Goal: Task Accomplishment & Management: Manage account settings

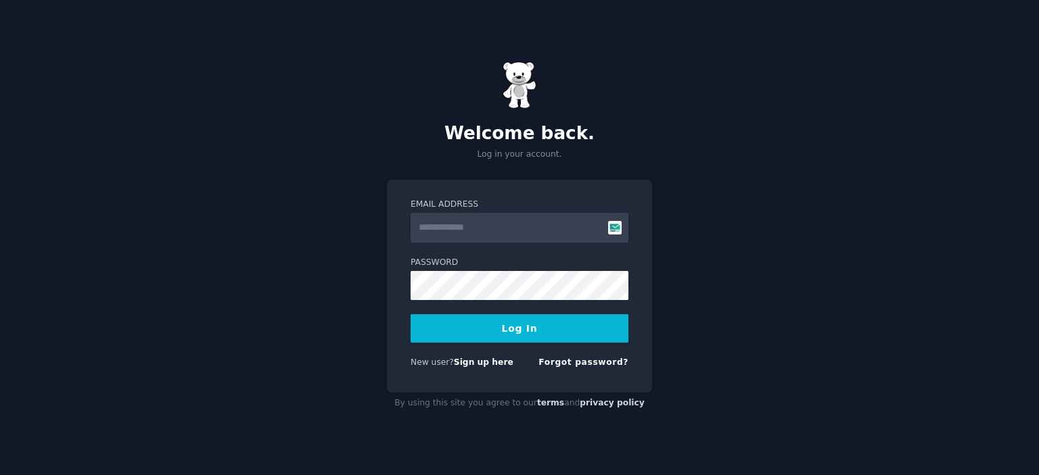
click at [462, 228] on input "Email Address" at bounding box center [519, 228] width 218 height 30
click at [410, 213] on protonpass-control-ef9d at bounding box center [410, 213] width 0 height 0
click at [454, 232] on input "Email Address" at bounding box center [519, 228] width 218 height 30
type input "**********"
click at [498, 309] on form "**********" at bounding box center [519, 286] width 218 height 175
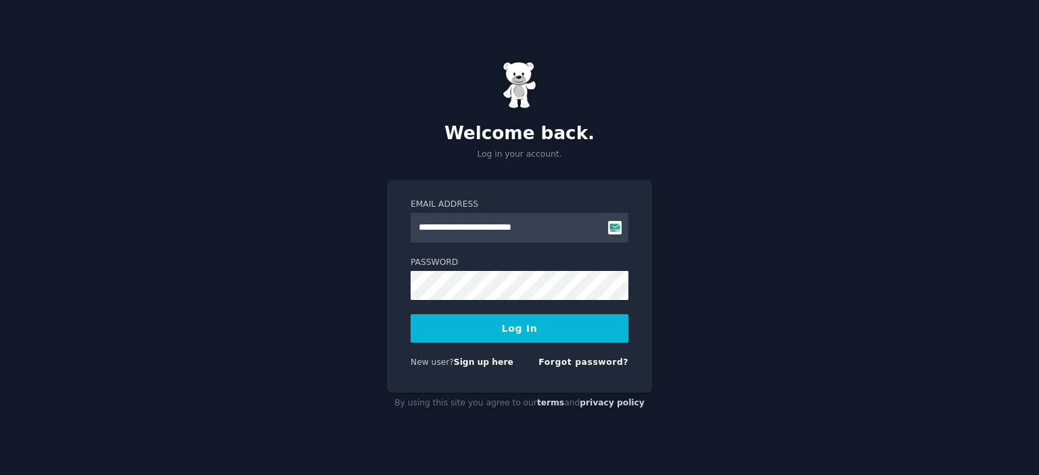
click at [485, 329] on button "Log In" at bounding box center [519, 328] width 218 height 28
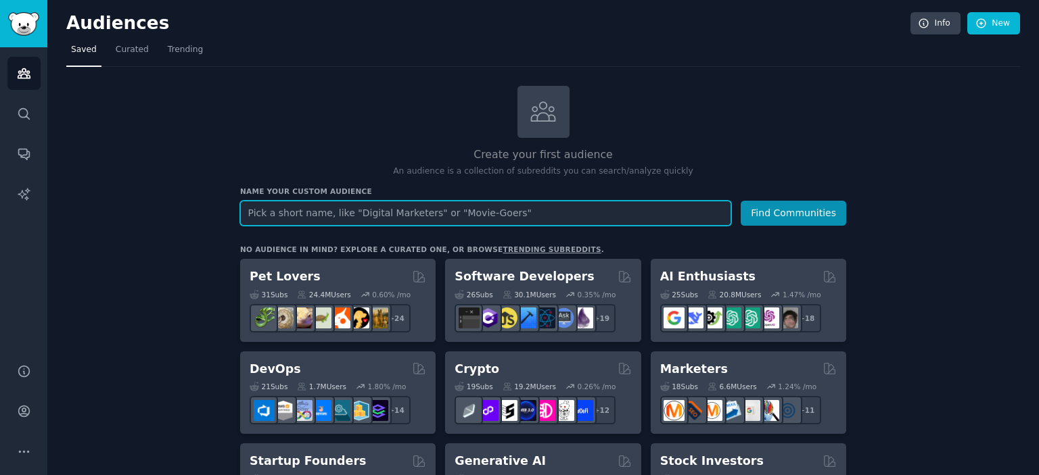
click at [392, 203] on input "text" at bounding box center [485, 213] width 491 height 25
type input "a"
type input "prompt engineering"
click at [740, 201] on button "Find Communities" at bounding box center [792, 213] width 105 height 25
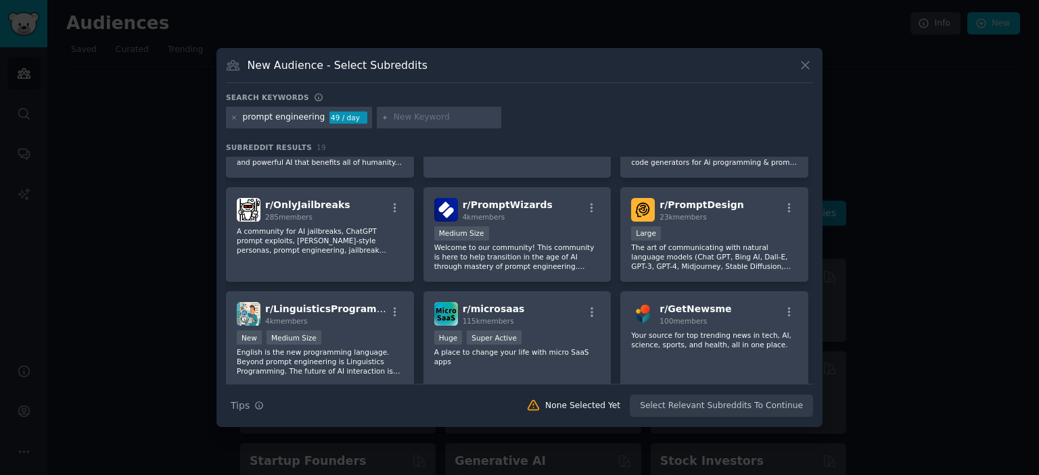
scroll to position [199, 0]
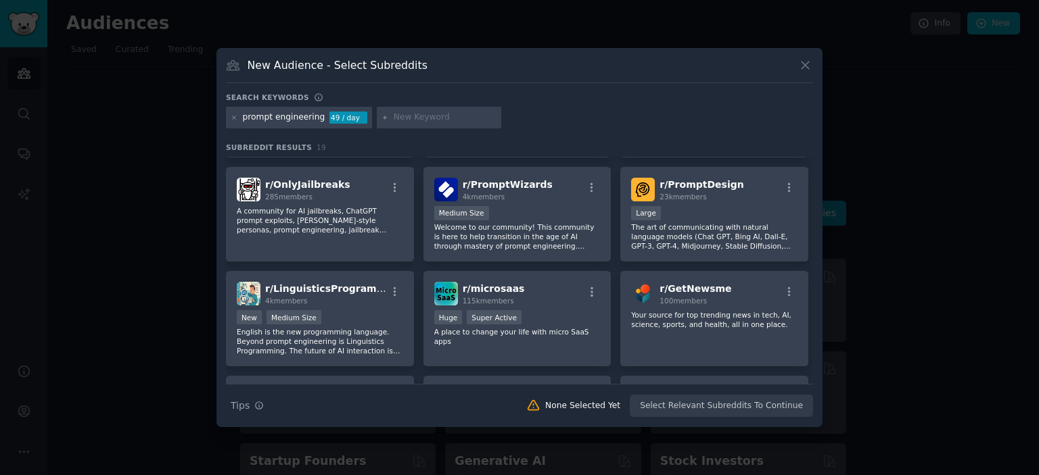
click at [805, 63] on icon at bounding box center [805, 65] width 14 height 14
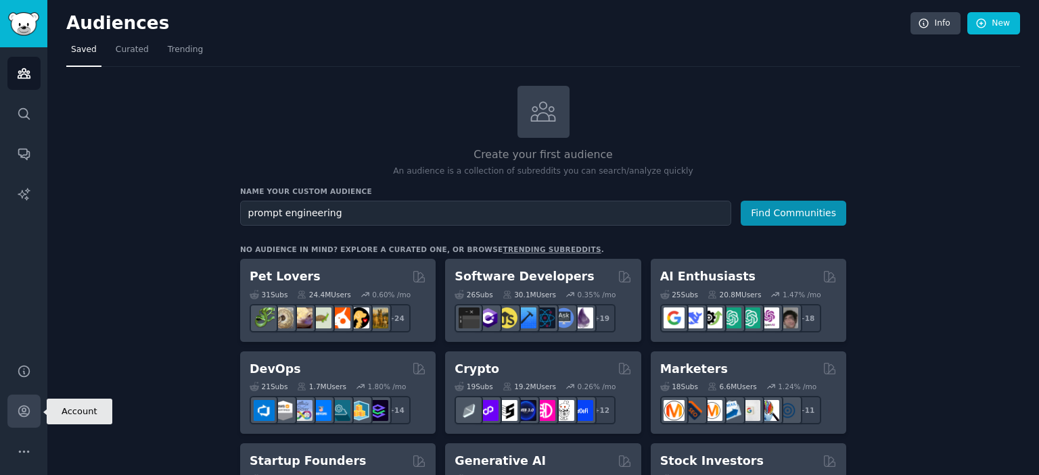
click at [14, 416] on link "Account" at bounding box center [23, 411] width 33 height 33
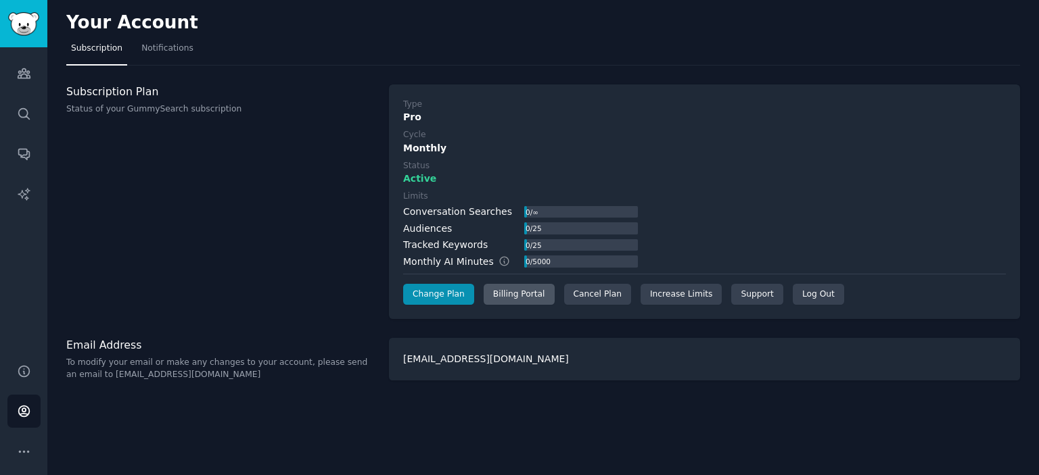
click at [508, 291] on div "Billing Portal" at bounding box center [518, 295] width 71 height 22
click at [569, 294] on div "Cancel Plan" at bounding box center [597, 295] width 67 height 22
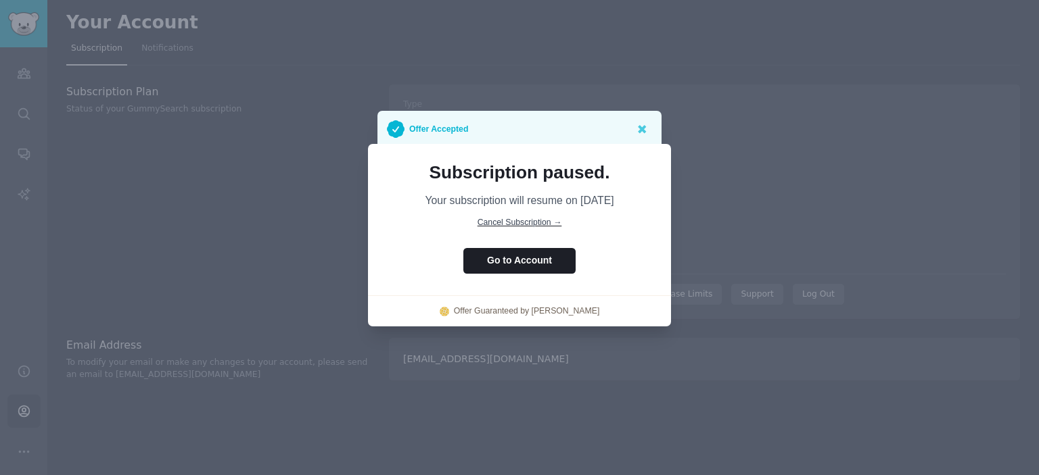
click at [495, 219] on span "Cancel Subscription →" at bounding box center [519, 222] width 85 height 9
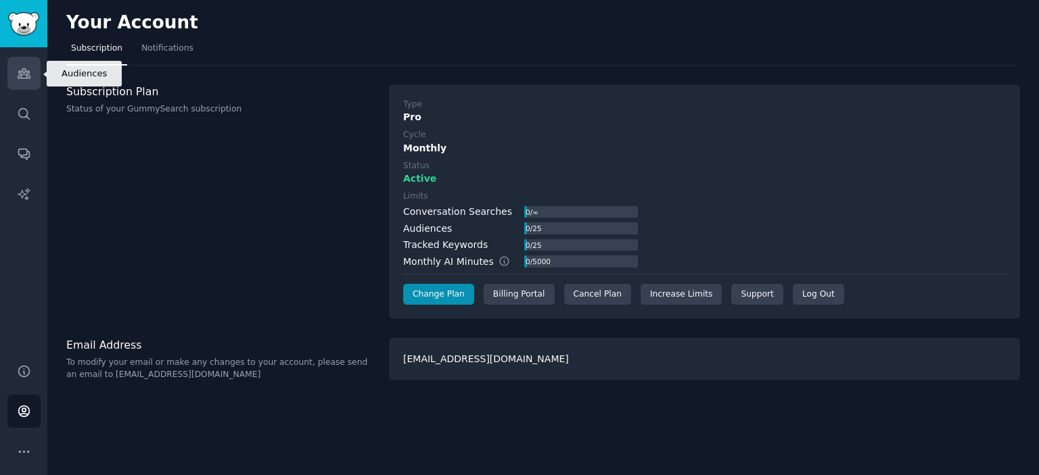
click at [19, 76] on icon "Sidebar" at bounding box center [24, 73] width 14 height 14
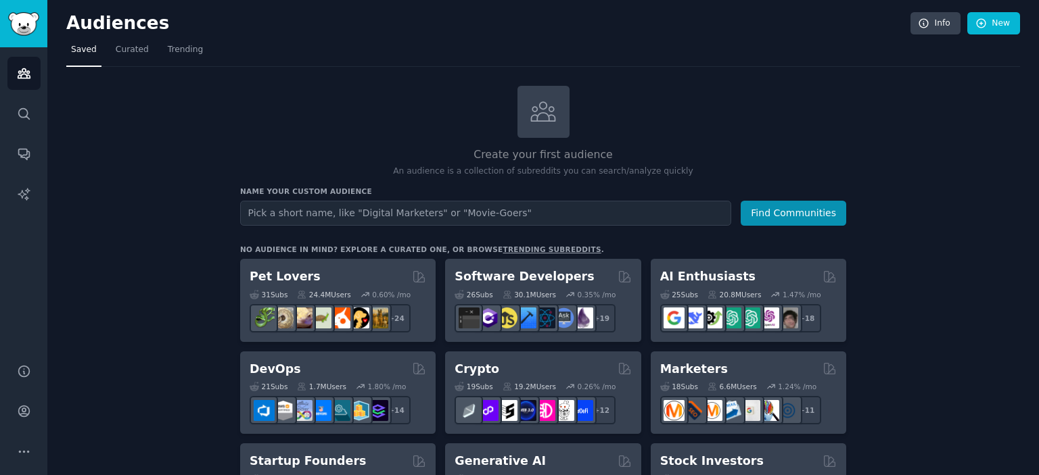
click at [26, 415] on icon "Sidebar" at bounding box center [24, 411] width 14 height 14
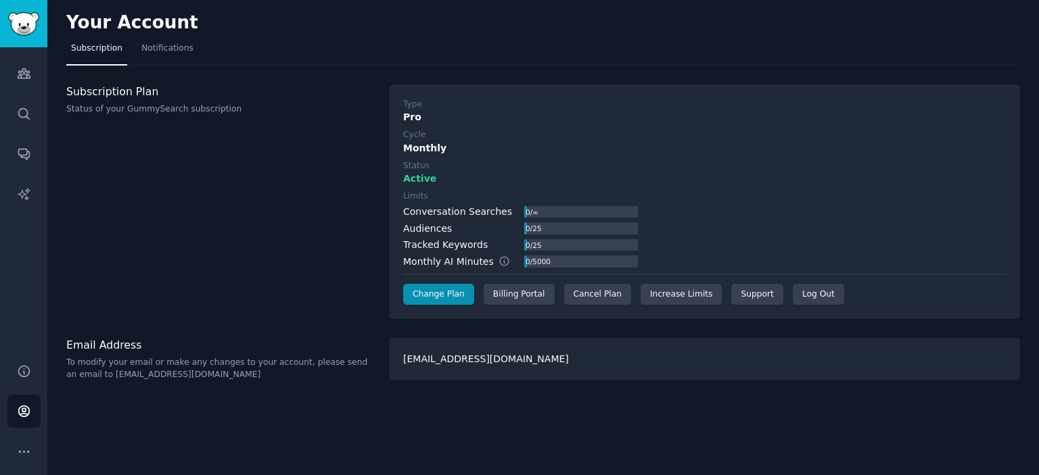
click at [21, 90] on div "Audiences Search Conversations AI Reports" at bounding box center [23, 197] width 47 height 300
click at [21, 85] on link "Audiences" at bounding box center [23, 73] width 33 height 33
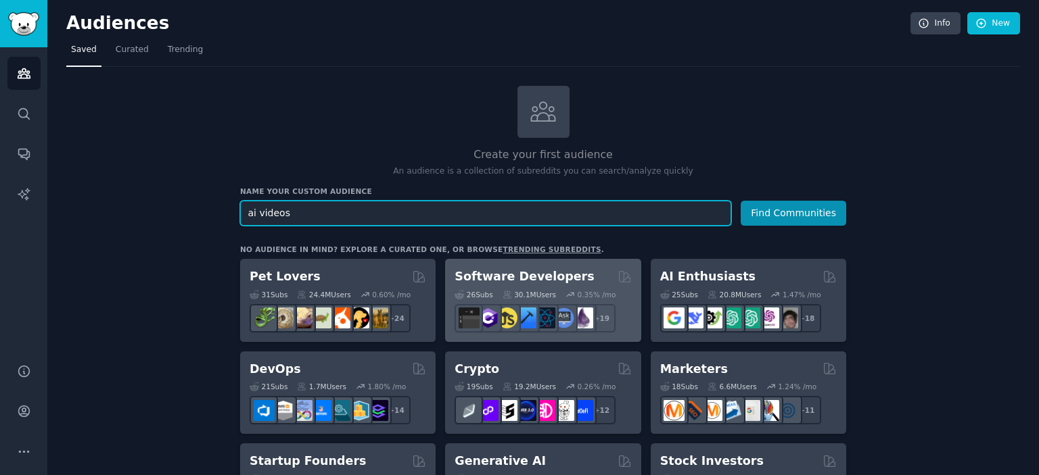
type input "ai videos"
click at [740, 201] on button "Find Communities" at bounding box center [792, 213] width 105 height 25
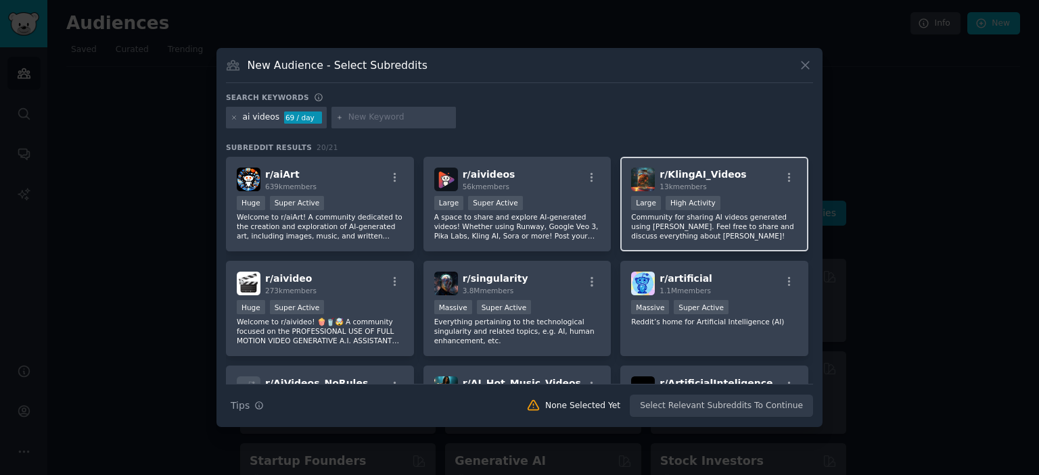
click at [659, 183] on span "13k members" at bounding box center [682, 187] width 47 height 8
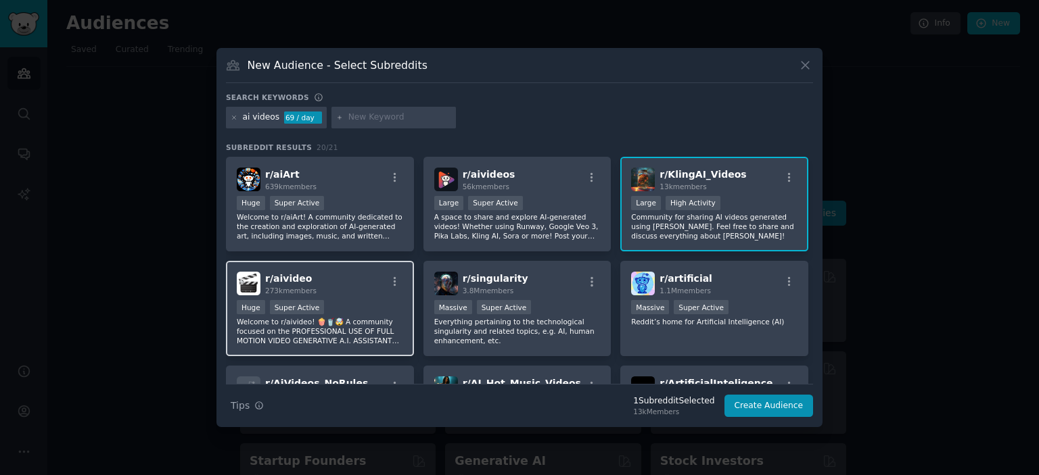
click at [350, 267] on div "r/ aivideo 273k members Huge Super Active Welcome to r/aivideo! 🍿🥤🤯 A community…" at bounding box center [320, 308] width 188 height 95
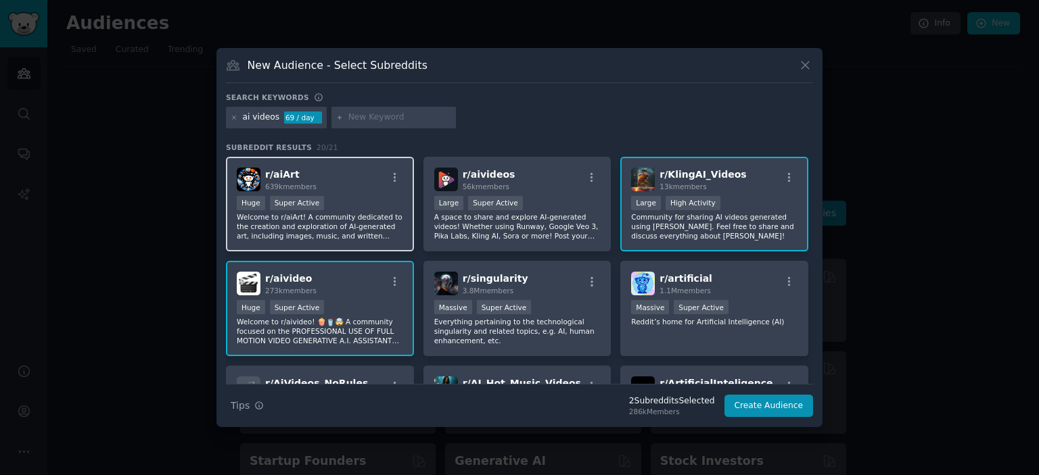
click at [355, 189] on div "r/ aiArt 639k members" at bounding box center [320, 180] width 166 height 24
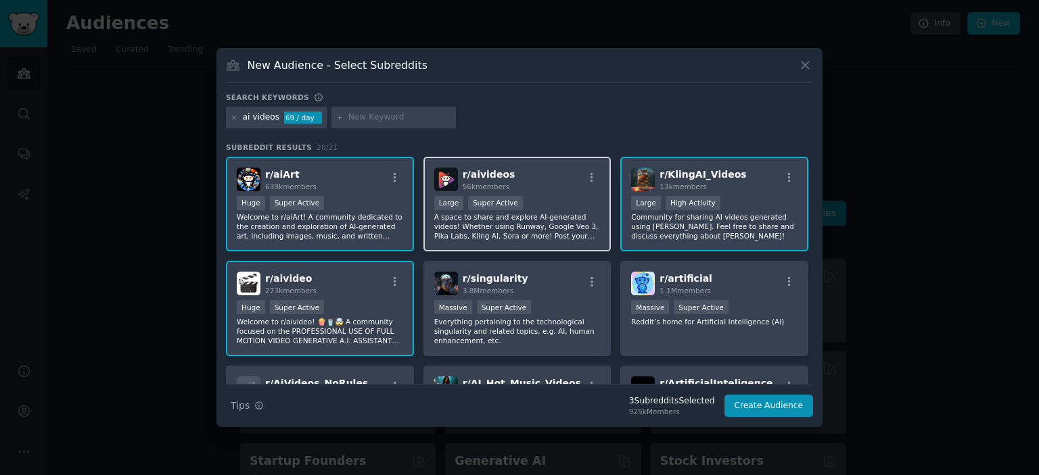
click at [528, 189] on div "r/ aivideos 56k members" at bounding box center [517, 180] width 166 height 24
click at [373, 116] on input "text" at bounding box center [399, 118] width 103 height 12
type input "veo 3"
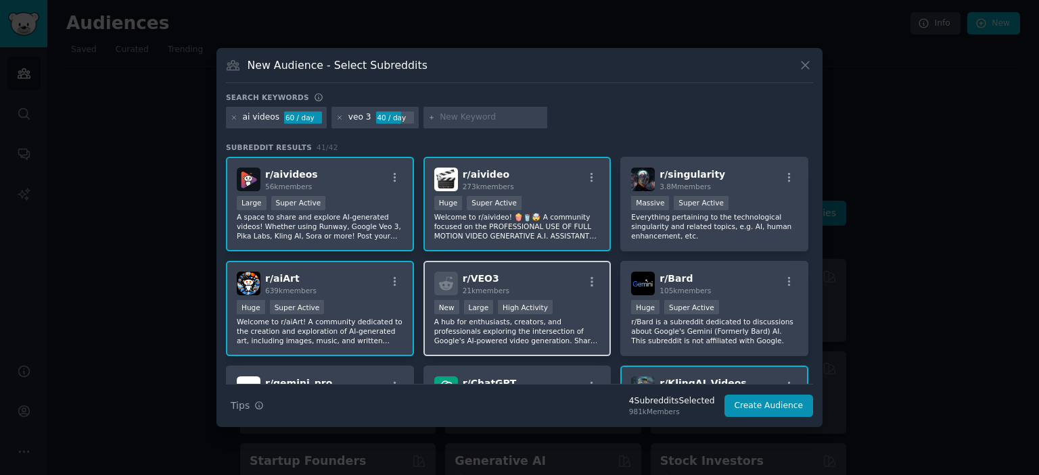
click at [519, 283] on div "r/ VEO3 21k members" at bounding box center [517, 284] width 166 height 24
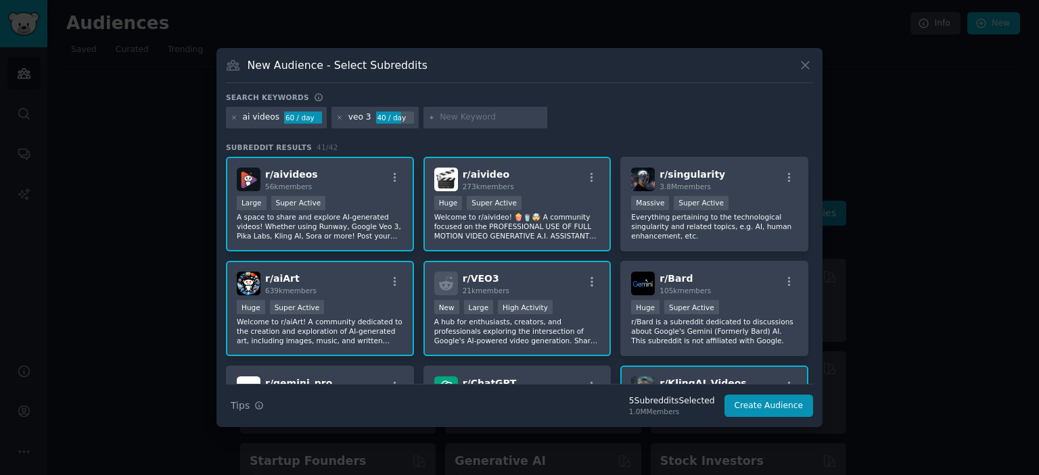
click at [452, 120] on input "text" at bounding box center [490, 118] width 103 height 12
type input "higgsfield"
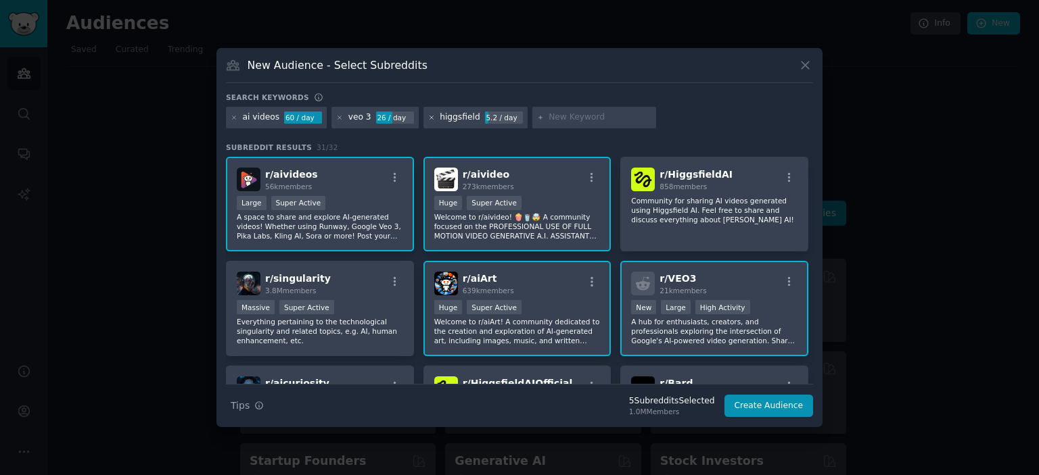
click at [428, 114] on icon at bounding box center [431, 117] width 7 height 7
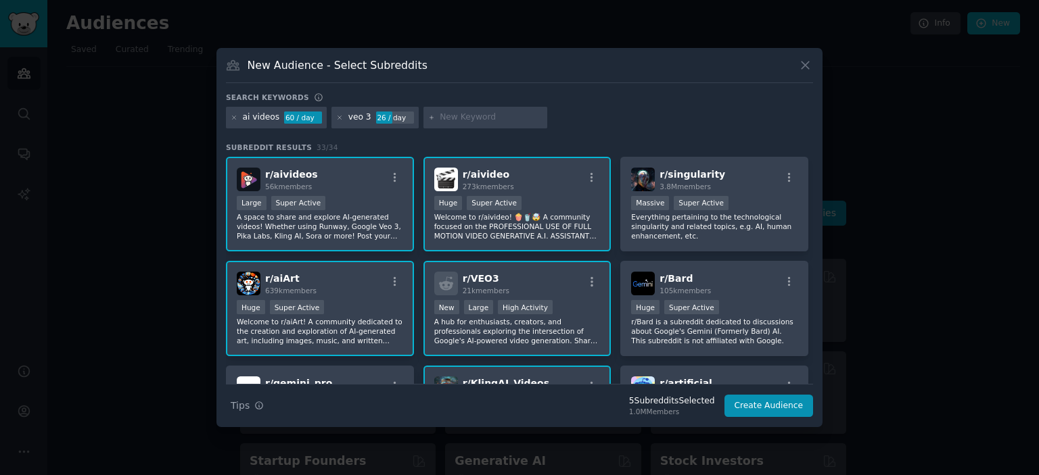
click at [444, 117] on input "text" at bounding box center [490, 118] width 103 height 12
type input "ai ads"
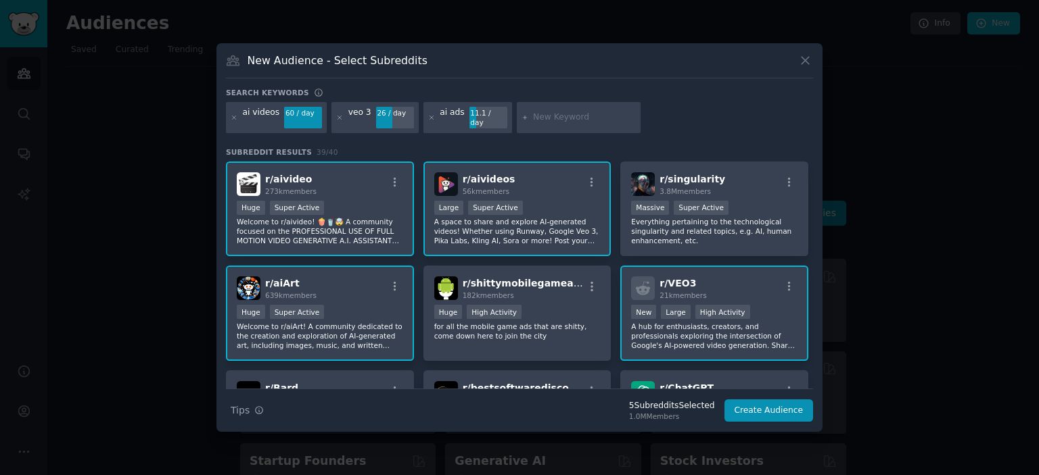
click at [527, 107] on div at bounding box center [579, 117] width 124 height 31
click at [428, 116] on icon at bounding box center [431, 117] width 7 height 7
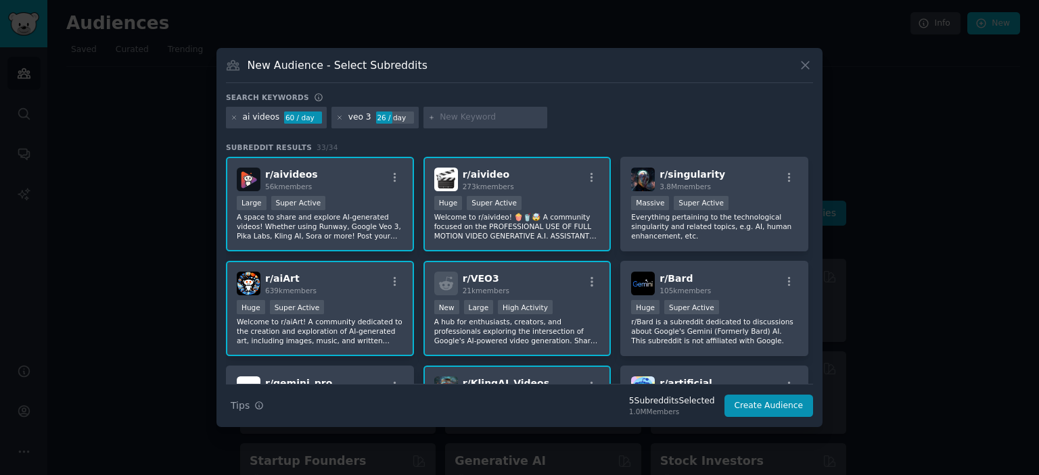
click at [487, 113] on input "text" at bounding box center [490, 118] width 103 height 12
type input "ai avatars"
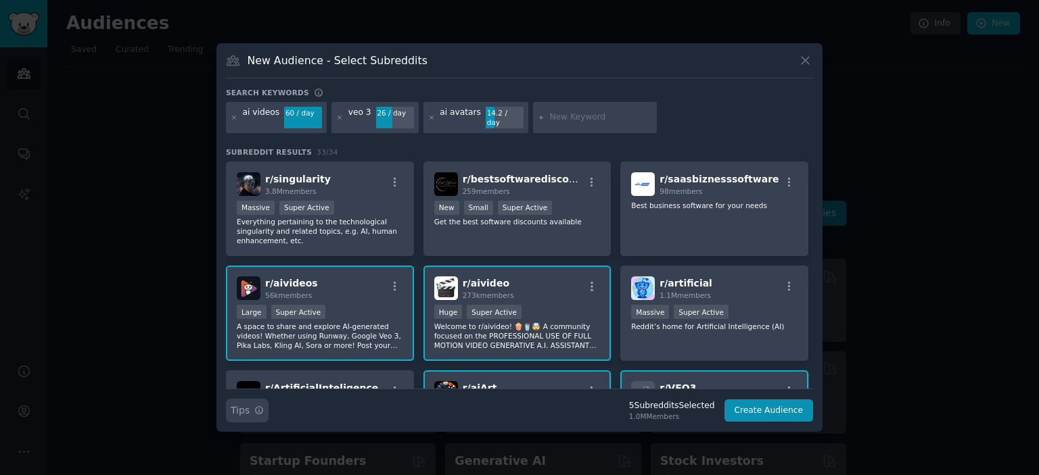
click at [256, 406] on icon "button" at bounding box center [258, 410] width 9 height 9
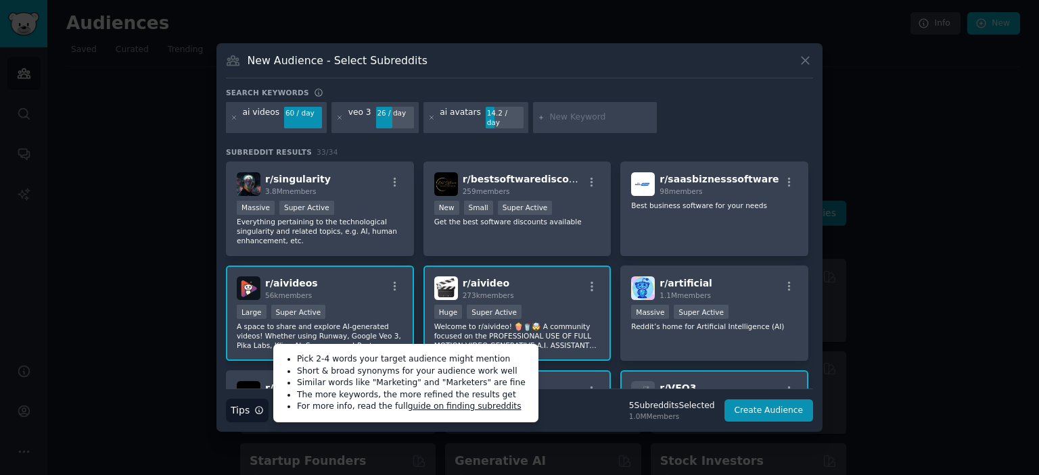
click at [579, 120] on input "text" at bounding box center [600, 118] width 103 height 12
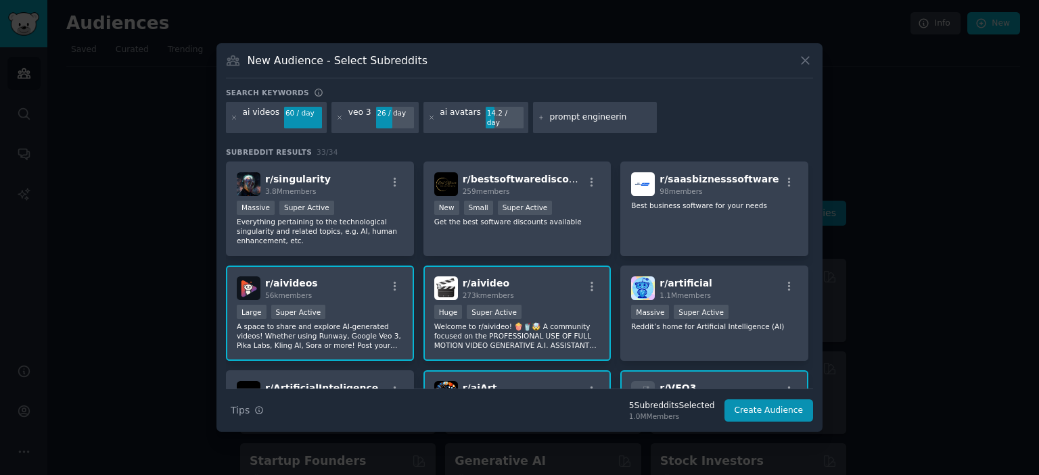
type input "prompt engineering"
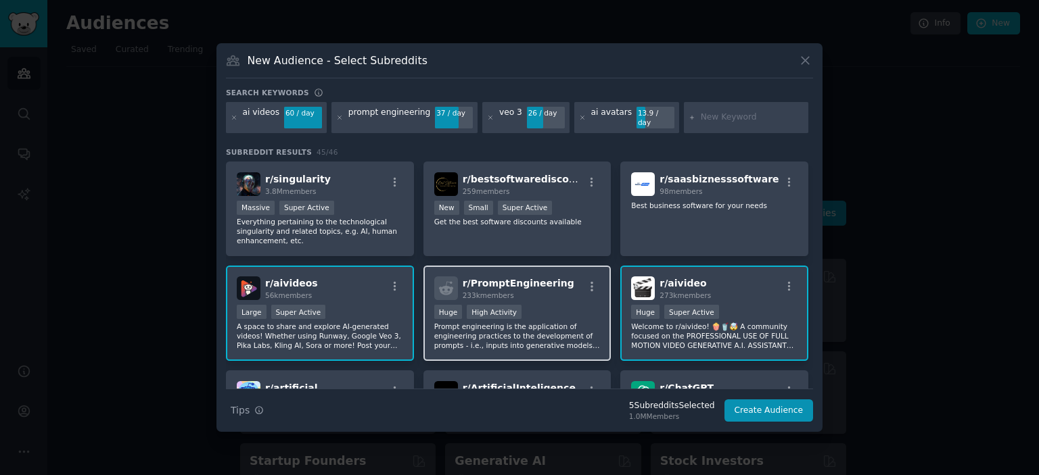
click at [513, 284] on h2 "r/ PromptEngineering 233k members" at bounding box center [518, 289] width 112 height 24
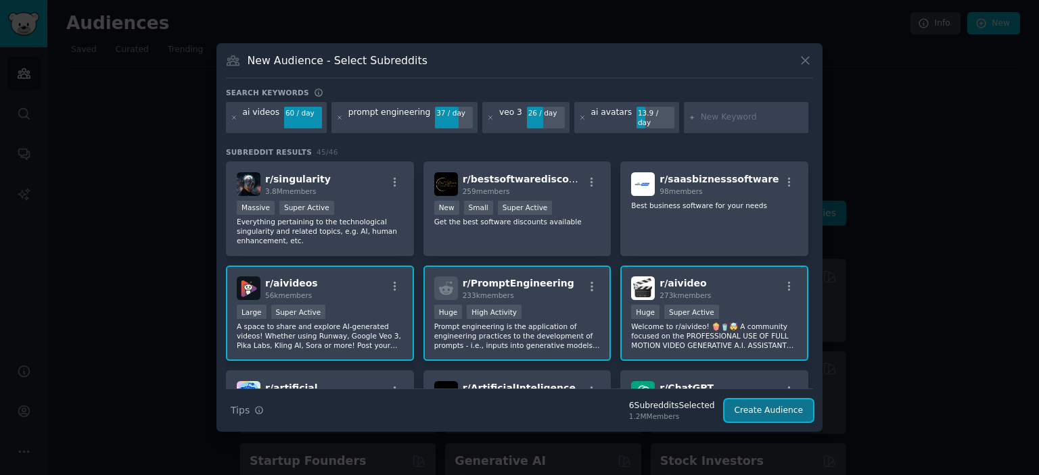
click at [749, 402] on button "Create Audience" at bounding box center [768, 411] width 89 height 23
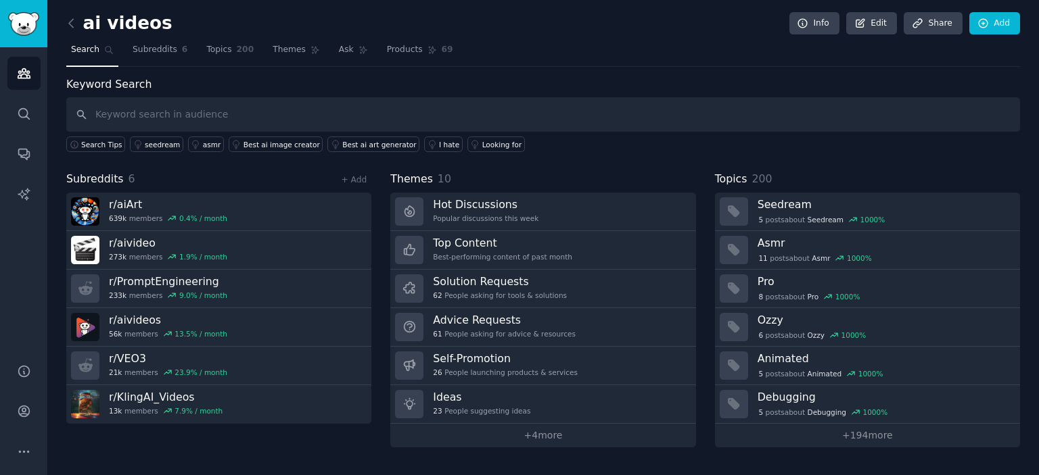
click at [16, 89] on link "Audiences" at bounding box center [23, 73] width 33 height 33
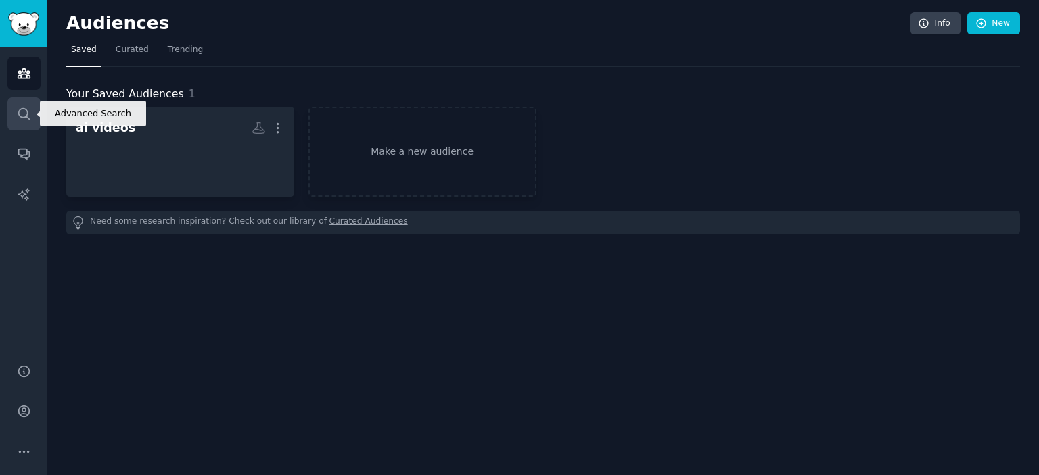
click at [20, 99] on link "Search" at bounding box center [23, 113] width 33 height 33
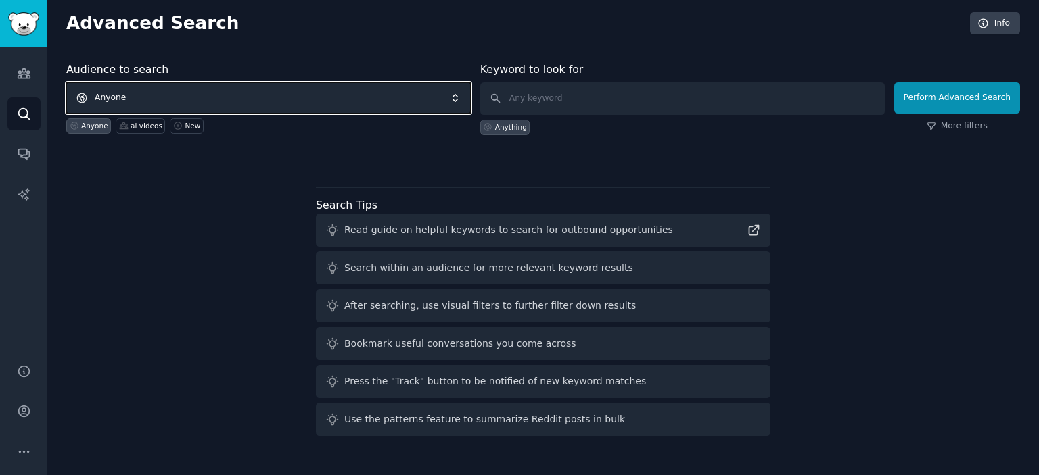
click at [182, 105] on span "Anyone" at bounding box center [268, 97] width 404 height 31
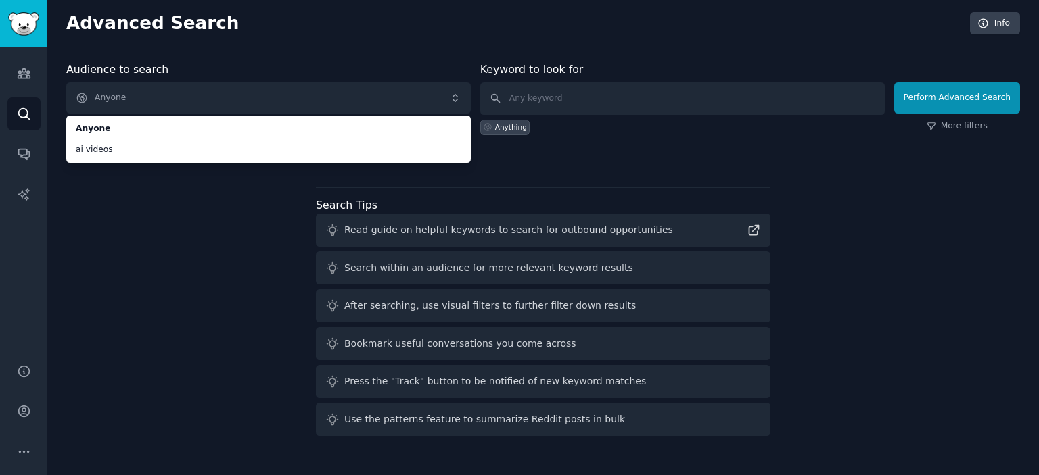
click at [176, 192] on div "Audience to search Anyone Anyone ai videos Anyone ai videos New Keyword to look…" at bounding box center [542, 252] width 953 height 380
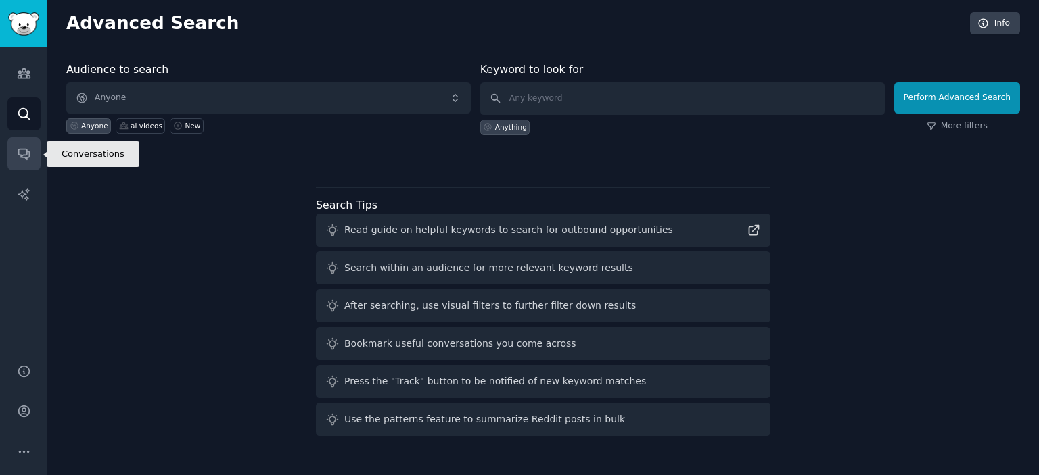
click at [20, 162] on link "Conversations" at bounding box center [23, 153] width 33 height 33
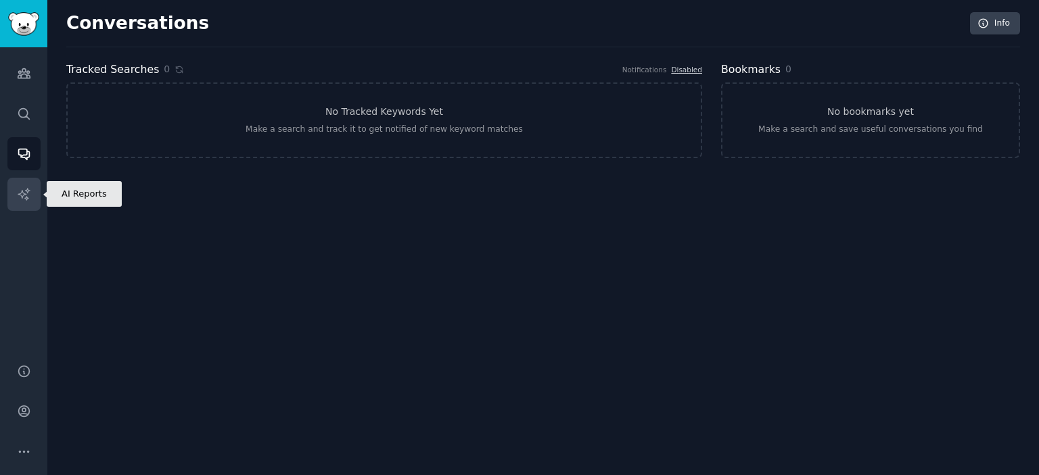
click at [35, 189] on link "AI Reports" at bounding box center [23, 194] width 33 height 33
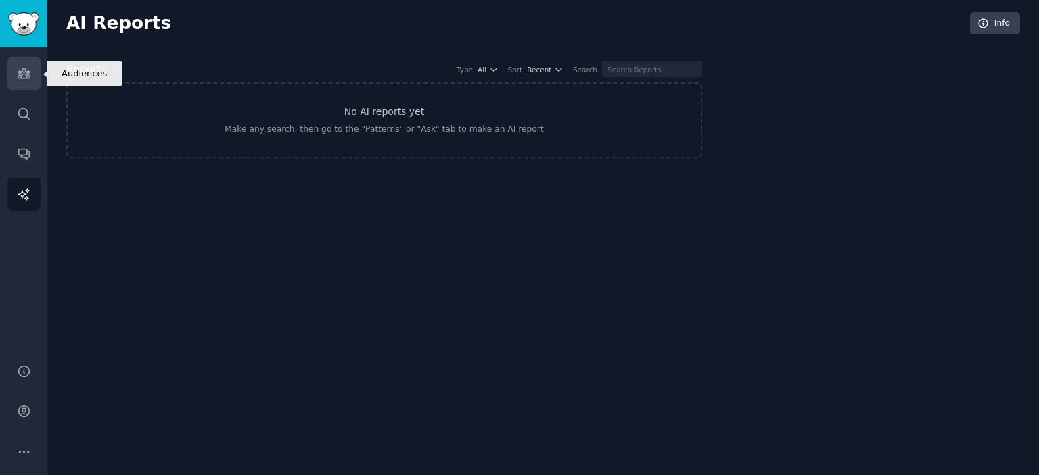
click at [28, 80] on icon "Sidebar" at bounding box center [24, 73] width 14 height 14
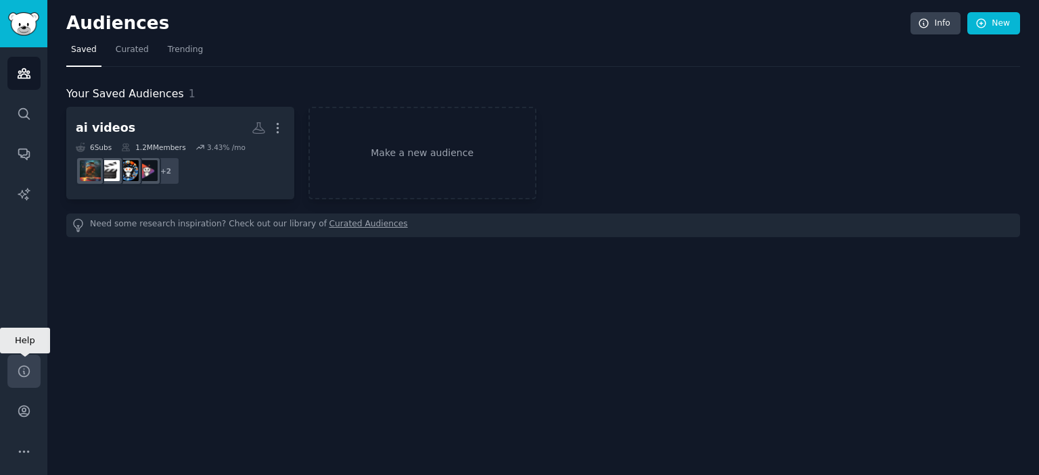
click at [32, 362] on link "Help" at bounding box center [23, 371] width 33 height 33
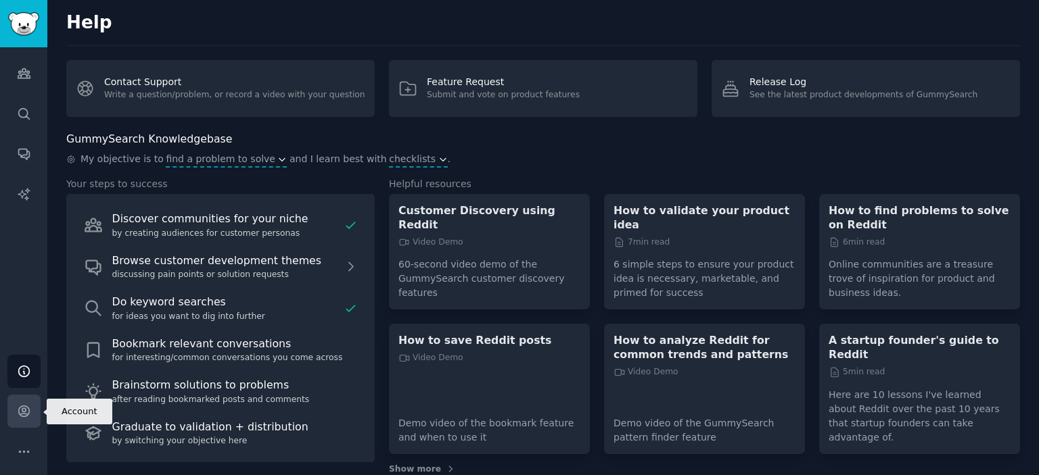
click at [32, 400] on link "Account" at bounding box center [23, 411] width 33 height 33
